Goal: Transaction & Acquisition: Download file/media

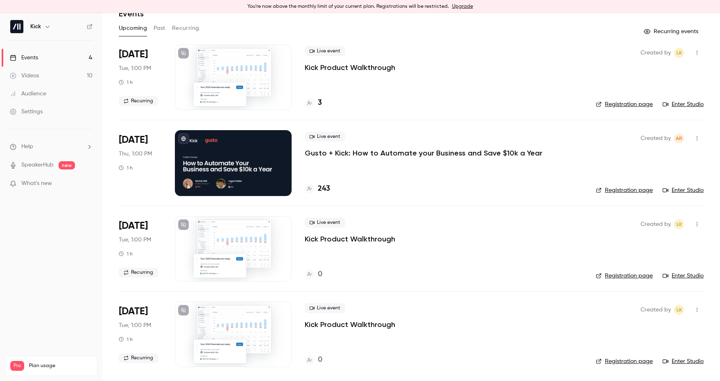
scroll to position [39, 0]
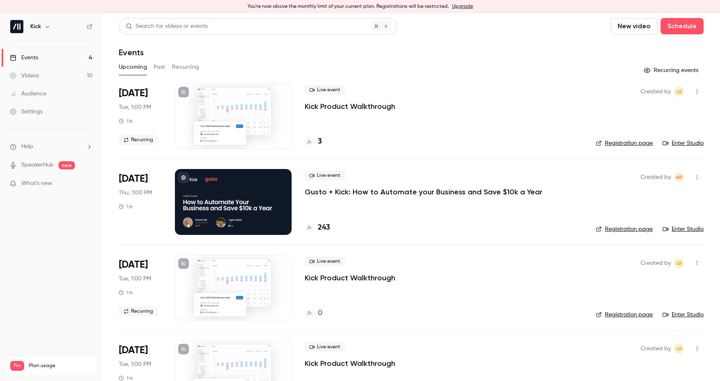
click at [327, 228] on h4 "243" at bounding box center [324, 227] width 12 height 11
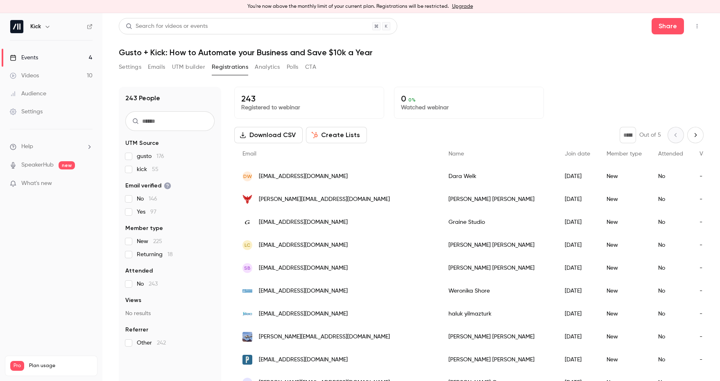
click at [263, 136] on button "Download CSV" at bounding box center [268, 135] width 68 height 16
